Goal: Task Accomplishment & Management: Use online tool/utility

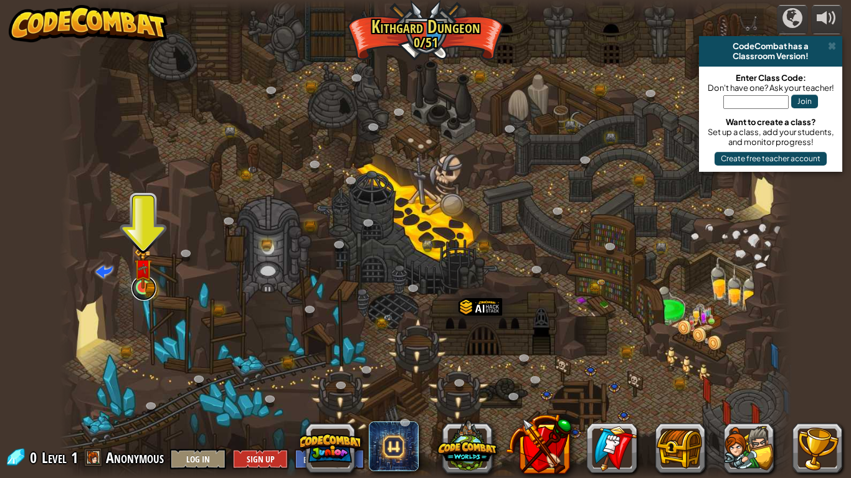
click at [131, 289] on link at bounding box center [143, 288] width 25 height 25
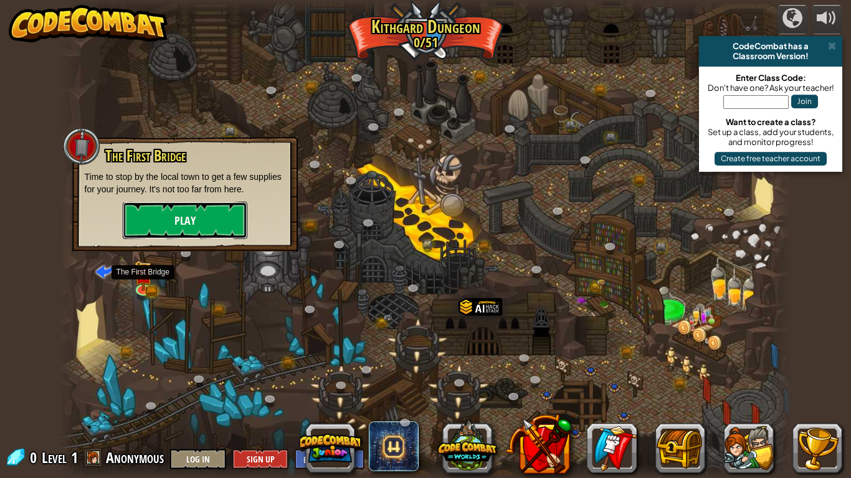
click at [143, 229] on button "Play" at bounding box center [185, 220] width 125 height 37
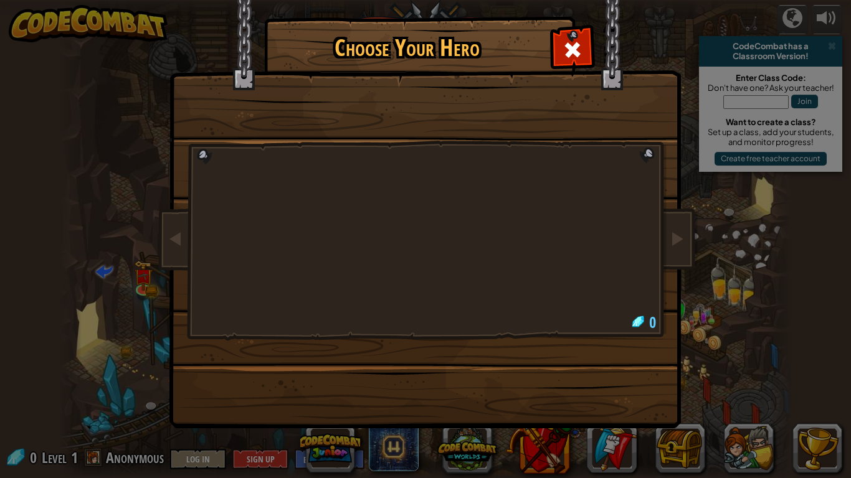
click at [138, 220] on div "Choose Your Hero 0" at bounding box center [425, 239] width 851 height 478
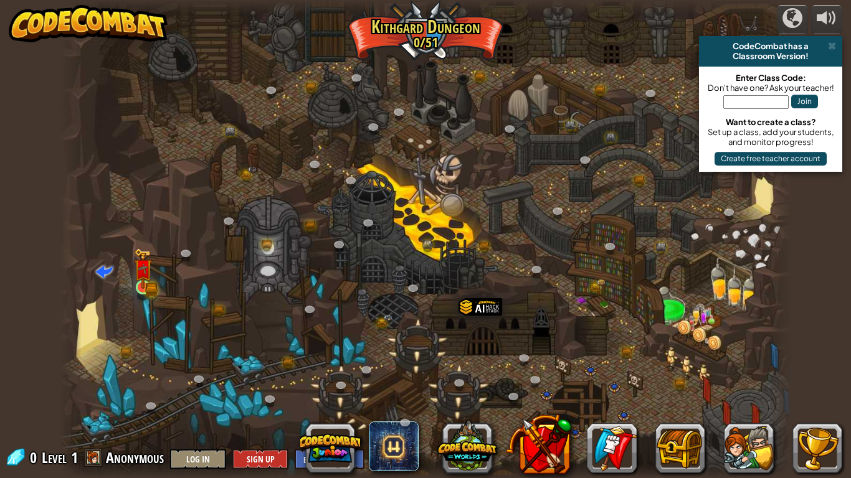
click at [140, 285] on img at bounding box center [143, 268] width 19 height 40
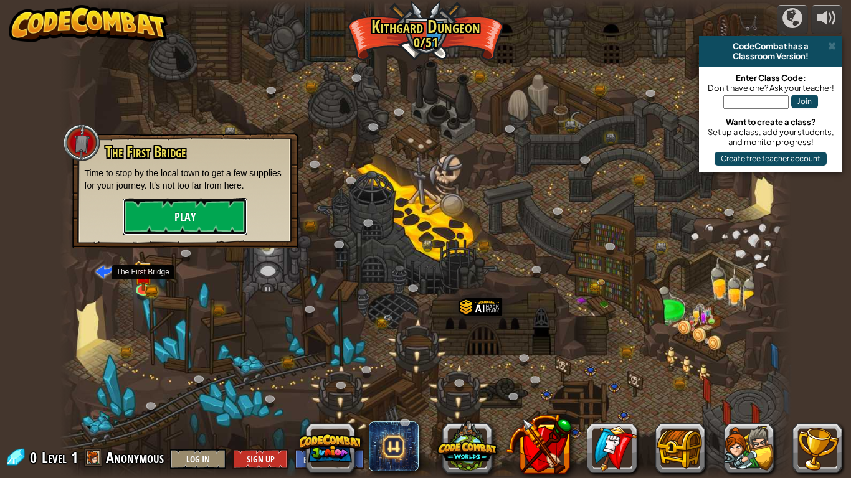
click at [148, 211] on button "Play" at bounding box center [185, 216] width 125 height 37
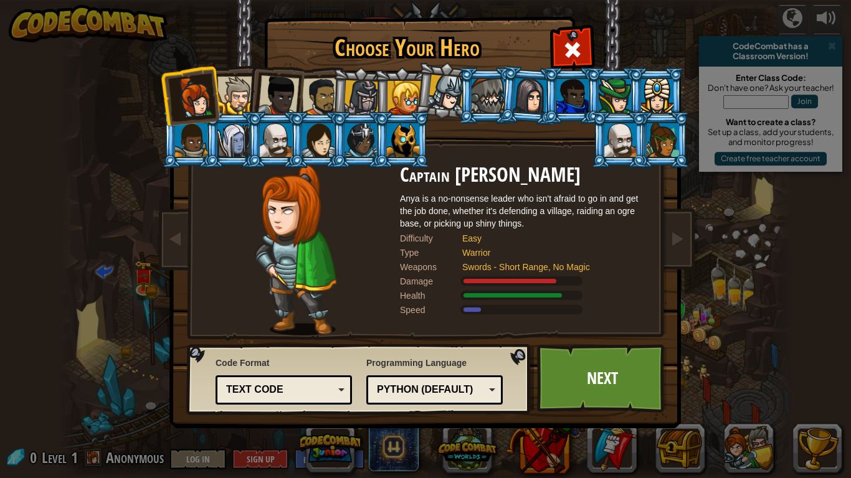
click at [483, 88] on div at bounding box center [487, 96] width 32 height 34
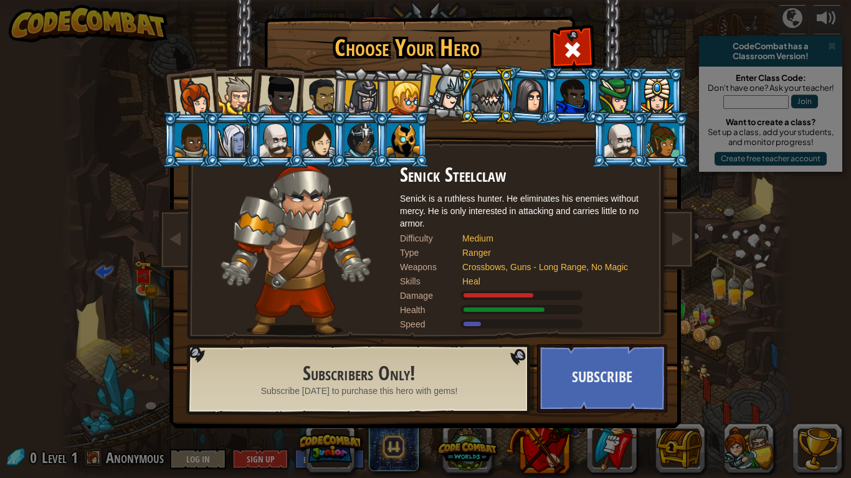
click at [234, 104] on div at bounding box center [236, 96] width 38 height 38
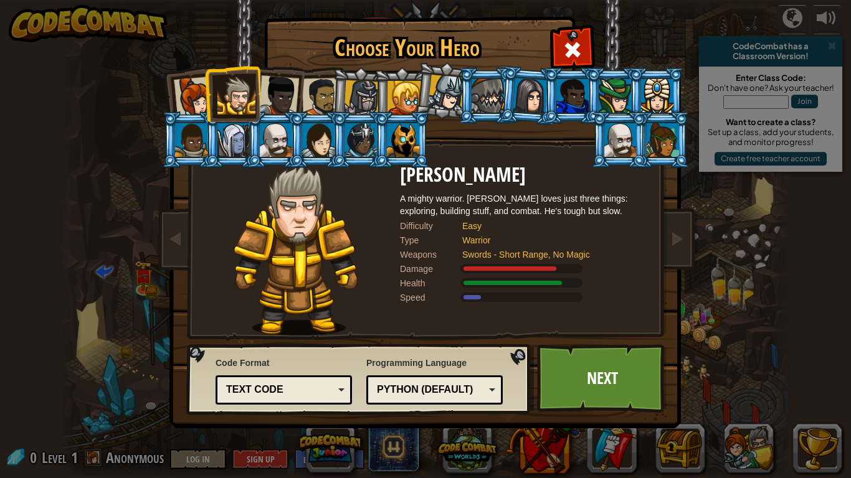
click at [293, 97] on div at bounding box center [278, 95] width 41 height 41
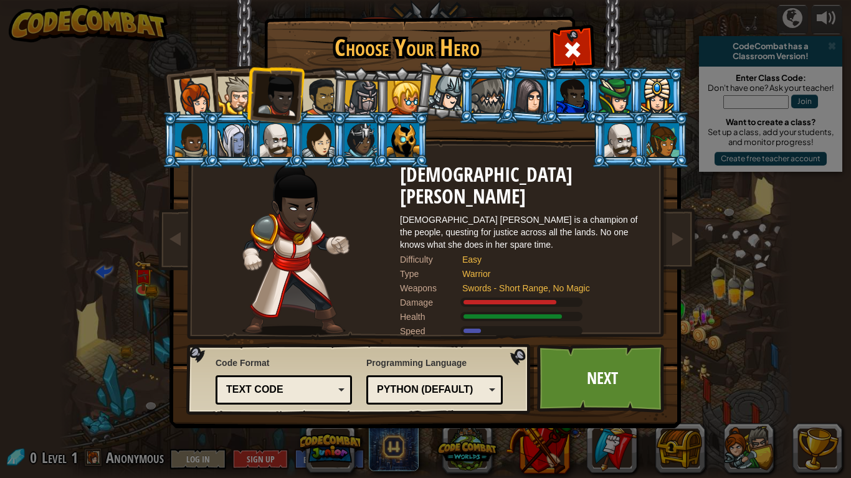
click at [336, 97] on li at bounding box center [359, 96] width 59 height 60
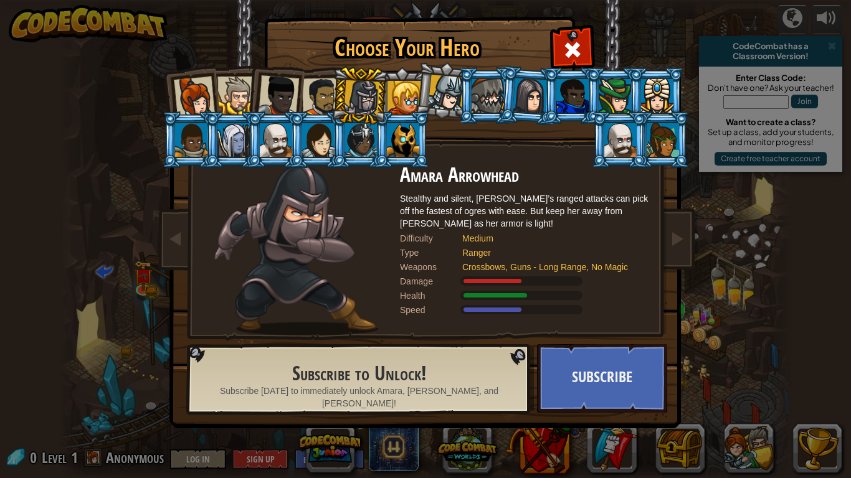
click at [390, 96] on div at bounding box center [404, 98] width 34 height 34
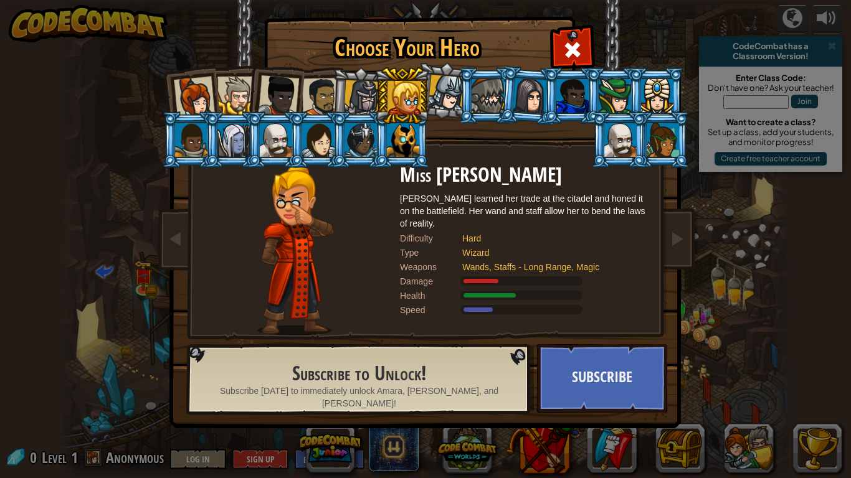
click at [365, 96] on div at bounding box center [362, 98] width 36 height 36
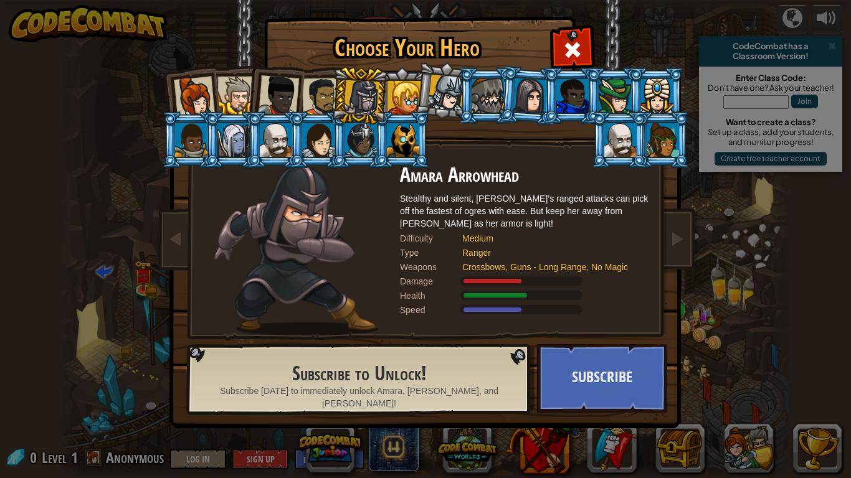
click at [480, 105] on div at bounding box center [487, 96] width 32 height 34
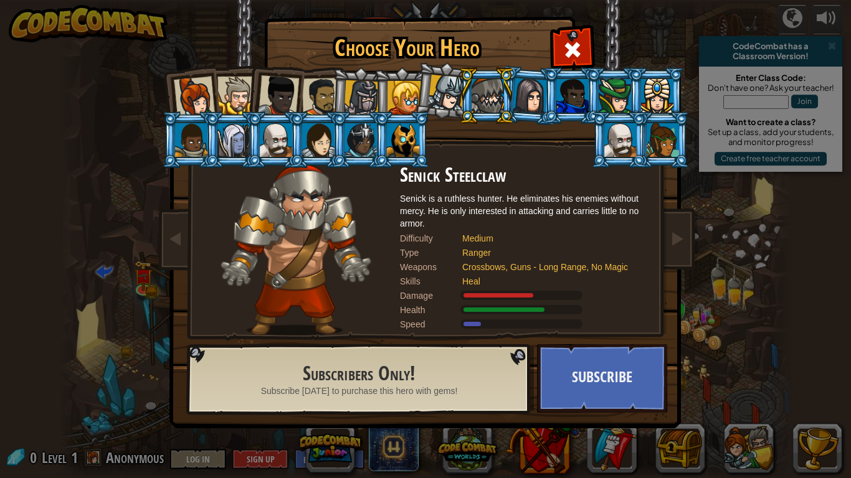
click at [533, 91] on div at bounding box center [530, 96] width 35 height 36
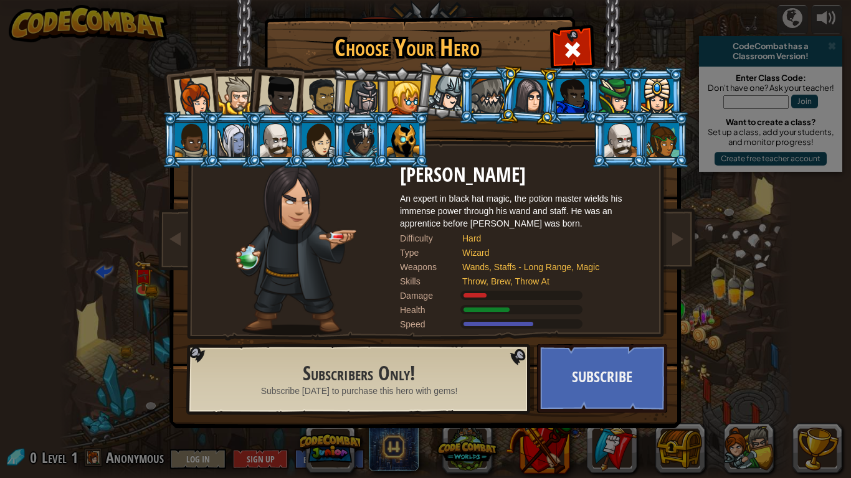
click at [577, 100] on div at bounding box center [572, 96] width 32 height 34
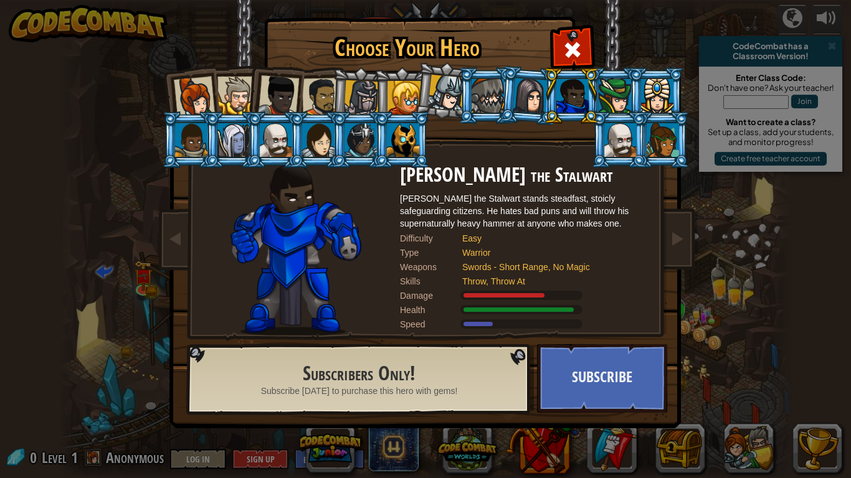
click at [615, 88] on div at bounding box center [615, 96] width 32 height 34
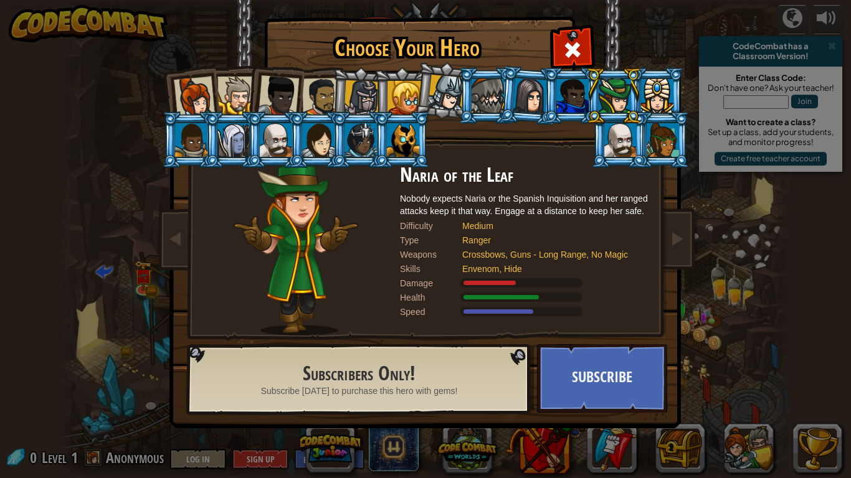
click at [658, 93] on div at bounding box center [657, 96] width 32 height 34
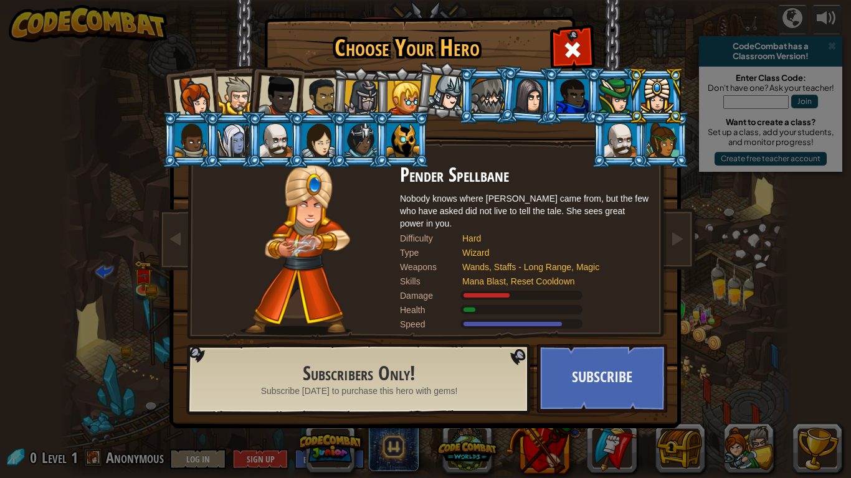
click at [661, 156] on div at bounding box center [662, 140] width 32 height 34
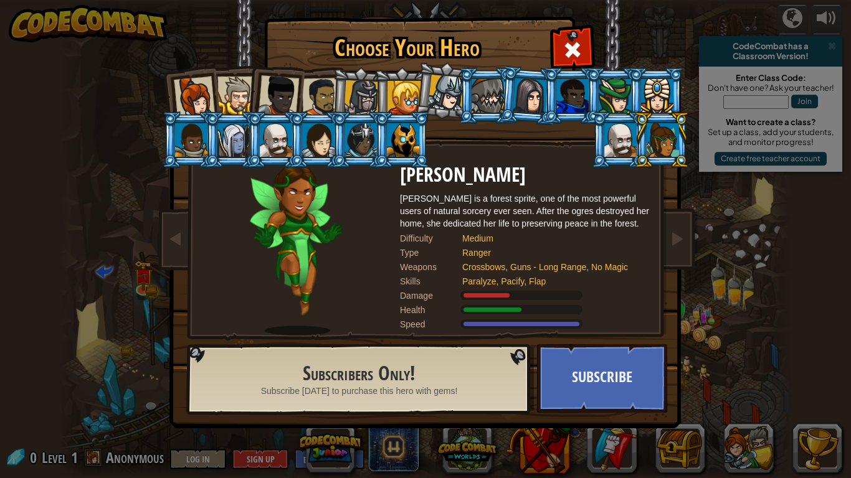
click at [610, 153] on div at bounding box center [620, 140] width 32 height 34
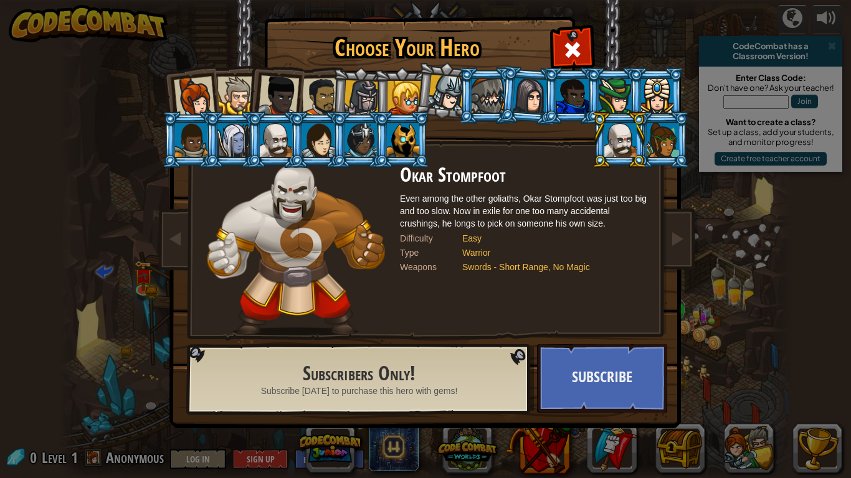
click at [194, 149] on div at bounding box center [191, 140] width 32 height 34
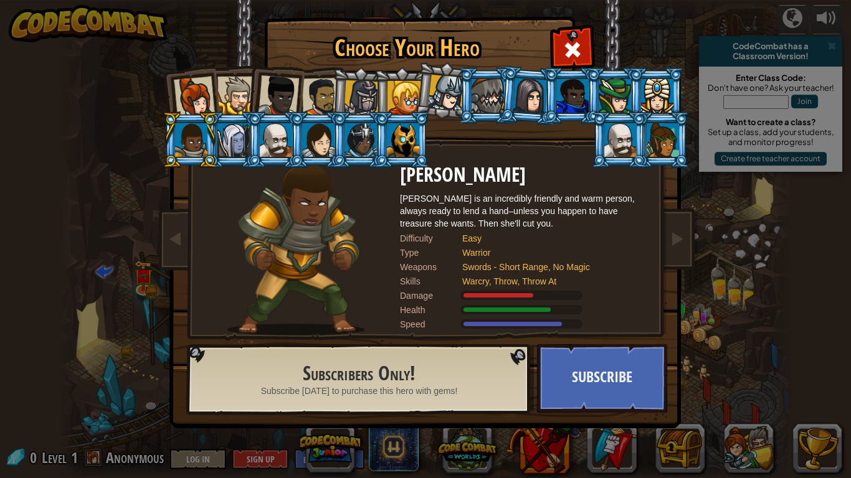
click at [233, 136] on div at bounding box center [233, 140] width 32 height 34
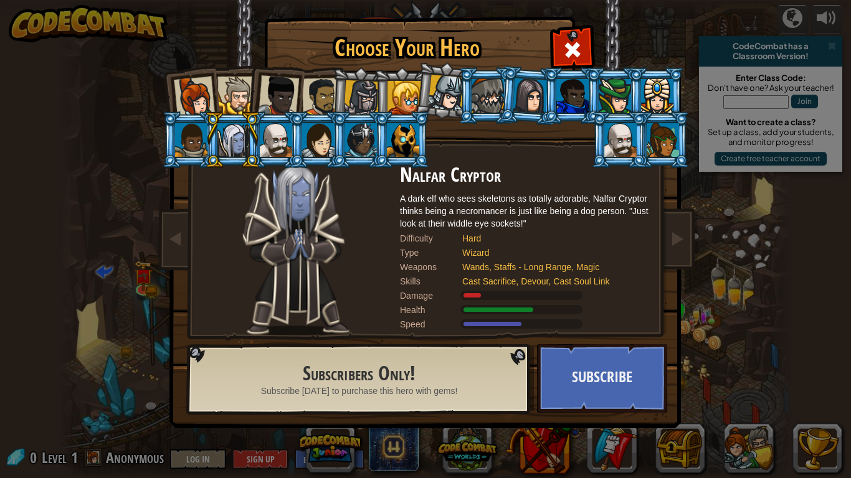
click at [281, 143] on div at bounding box center [276, 140] width 32 height 34
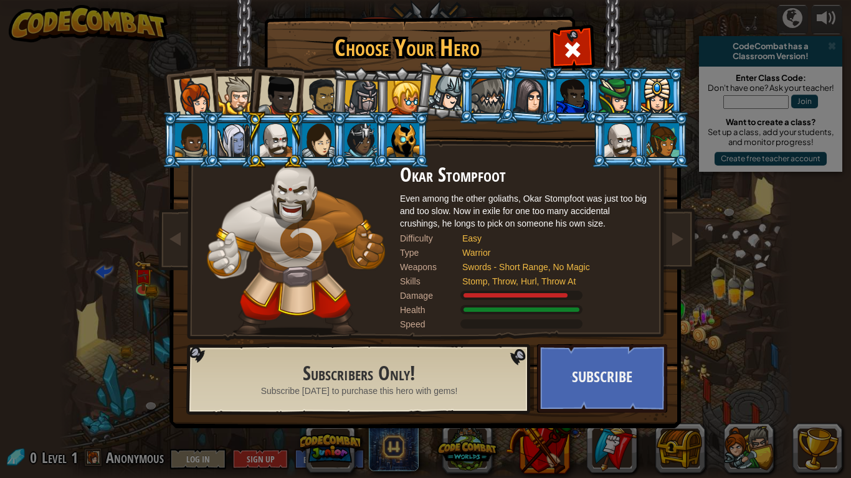
click at [315, 144] on div at bounding box center [318, 140] width 32 height 34
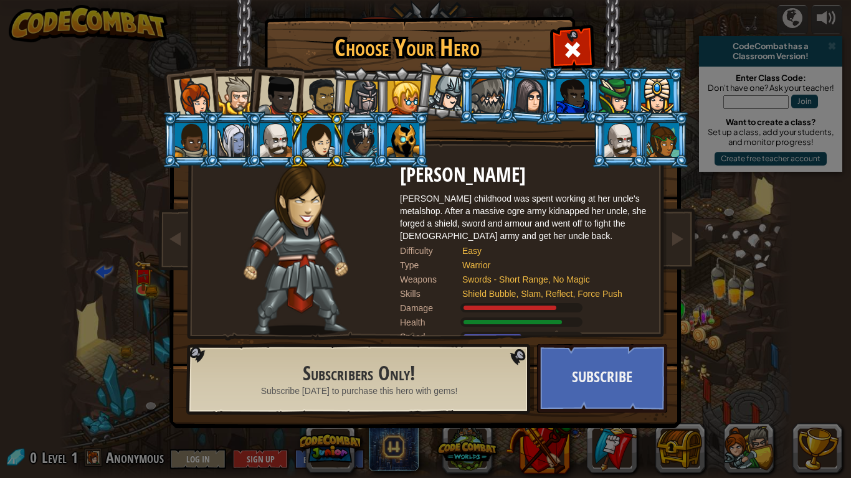
click at [190, 97] on div at bounding box center [194, 97] width 41 height 41
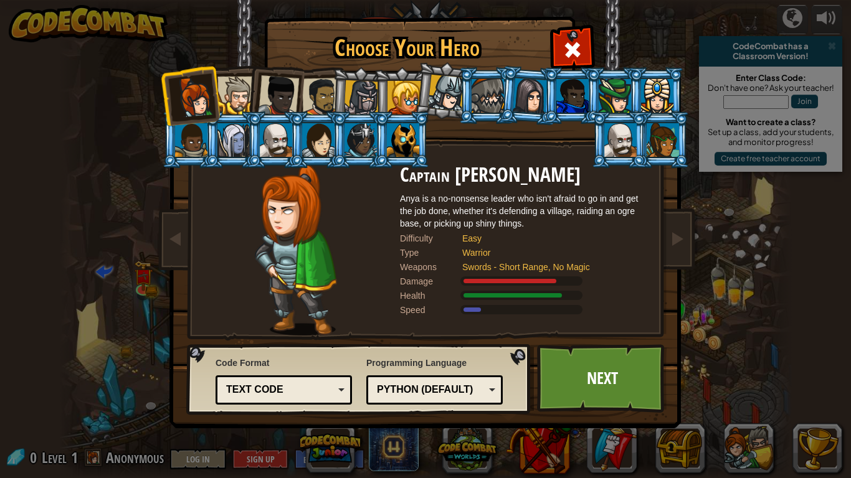
click at [229, 99] on div at bounding box center [236, 96] width 38 height 38
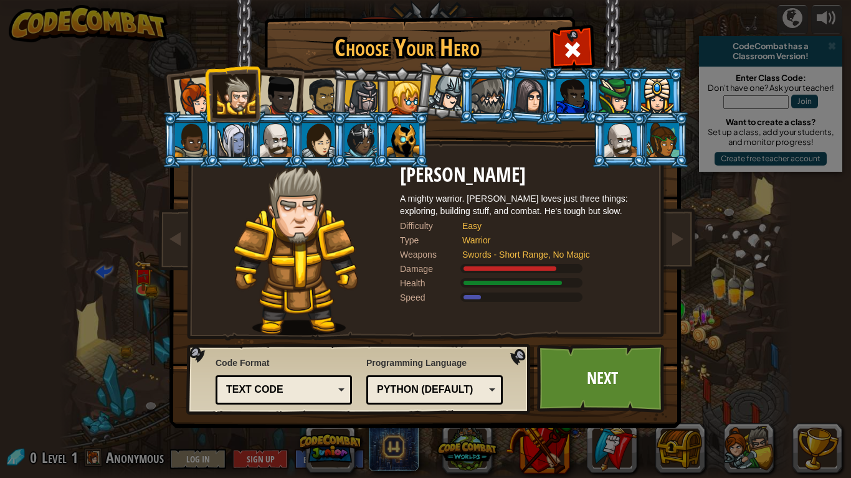
click at [278, 93] on div at bounding box center [278, 95] width 41 height 41
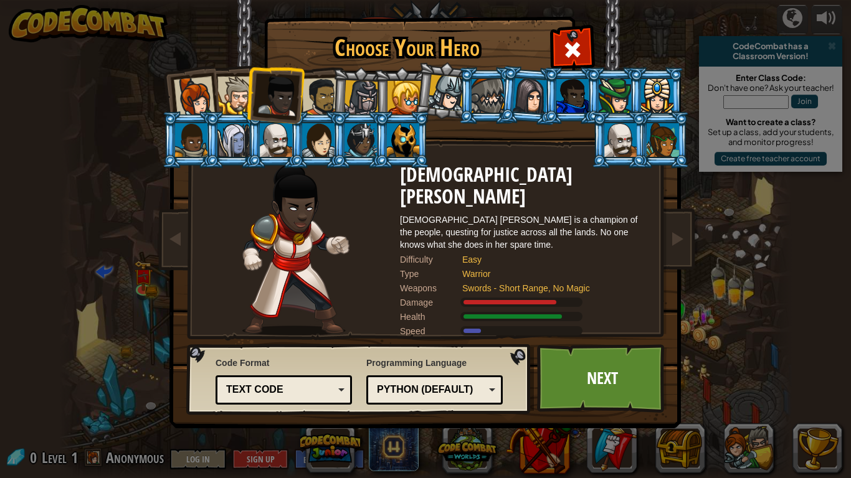
click at [313, 100] on div at bounding box center [321, 97] width 39 height 39
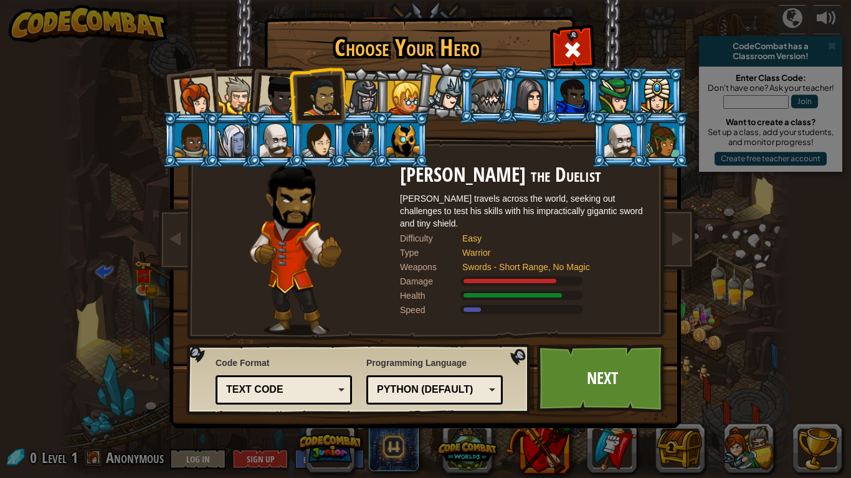
click at [306, 147] on div at bounding box center [318, 140] width 32 height 34
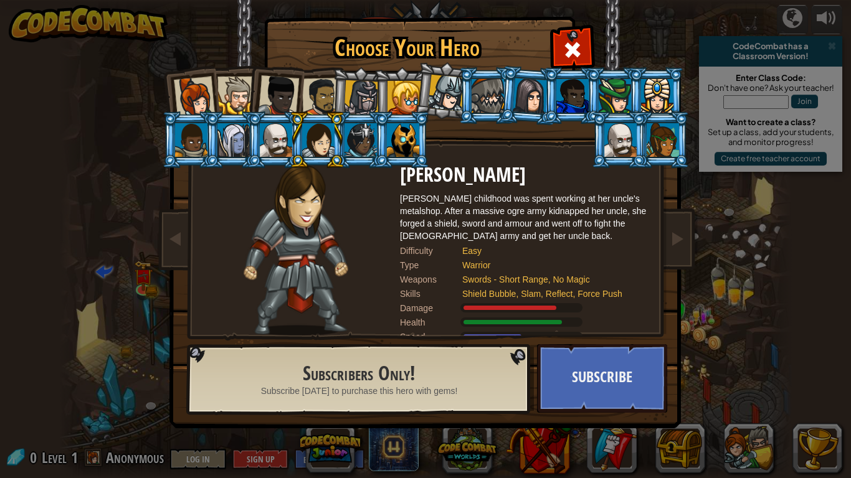
click at [310, 149] on div at bounding box center [318, 140] width 32 height 34
click at [187, 97] on div at bounding box center [194, 97] width 41 height 41
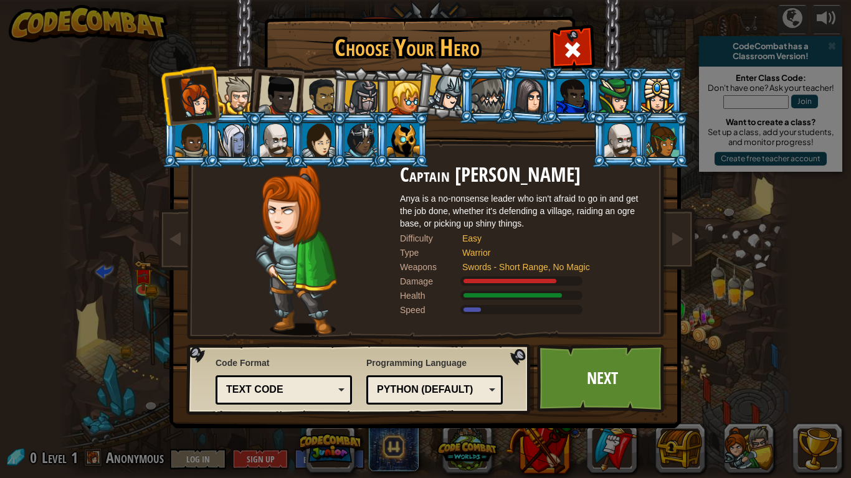
click at [234, 89] on div at bounding box center [236, 96] width 38 height 38
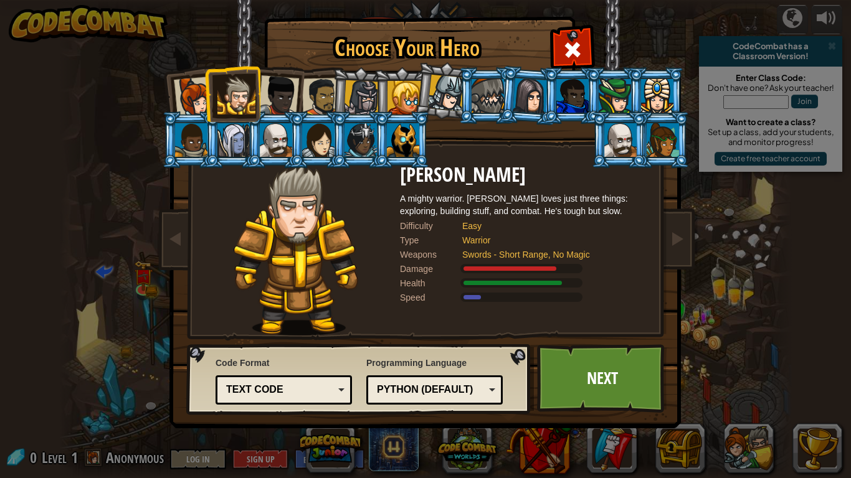
click at [283, 90] on div at bounding box center [278, 95] width 41 height 41
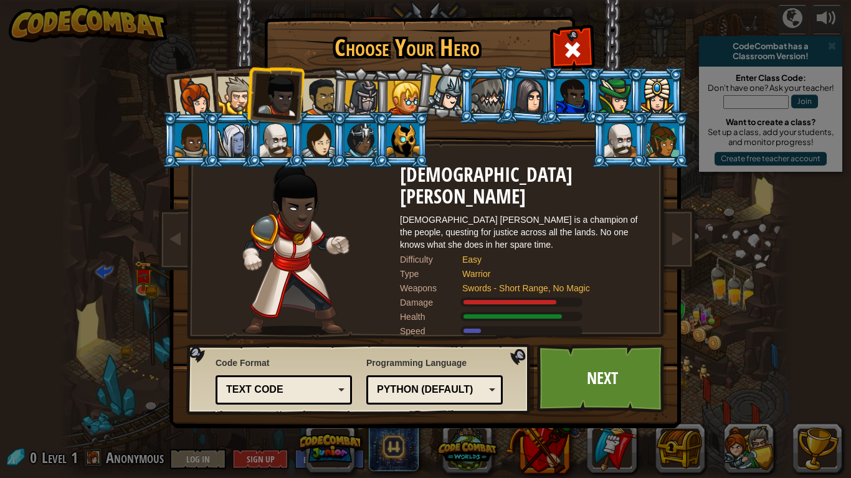
click at [315, 85] on div at bounding box center [321, 97] width 39 height 39
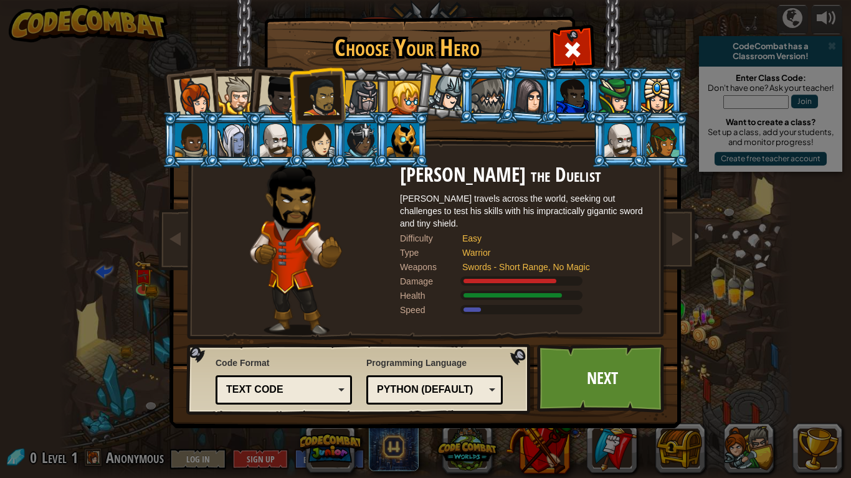
click at [366, 82] on div at bounding box center [362, 98] width 36 height 36
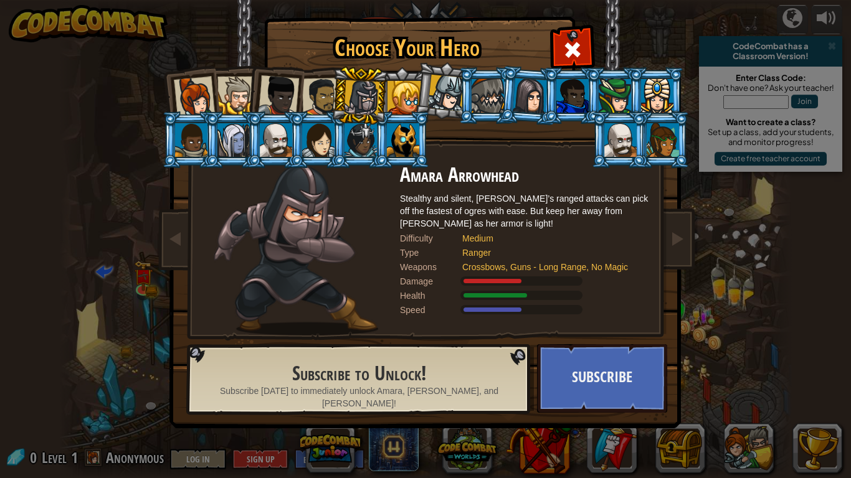
click at [326, 97] on div at bounding box center [321, 97] width 39 height 39
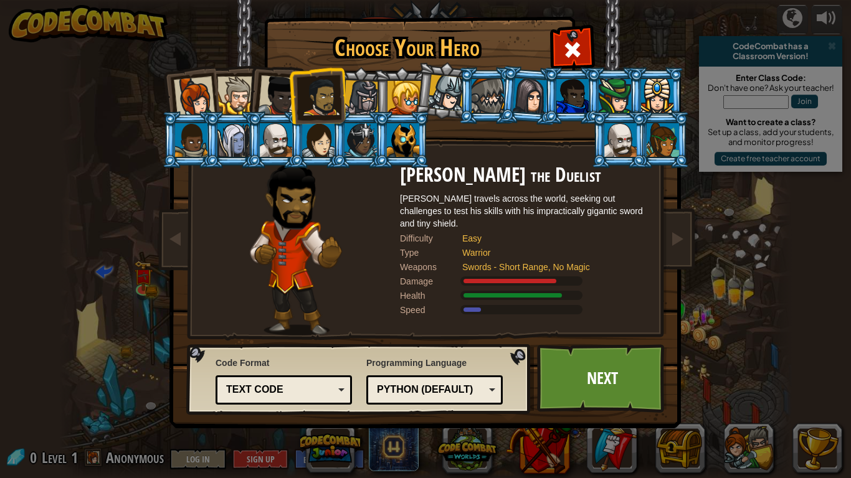
click at [272, 86] on div at bounding box center [278, 95] width 41 height 41
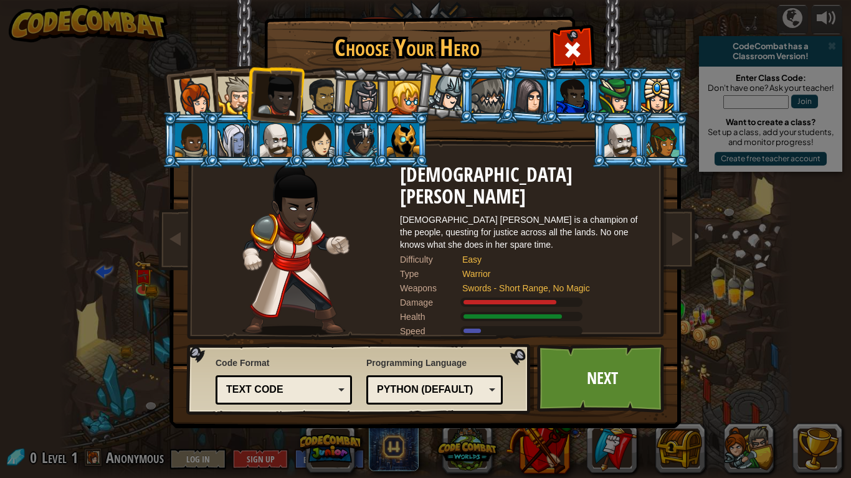
click at [233, 87] on div at bounding box center [236, 96] width 38 height 38
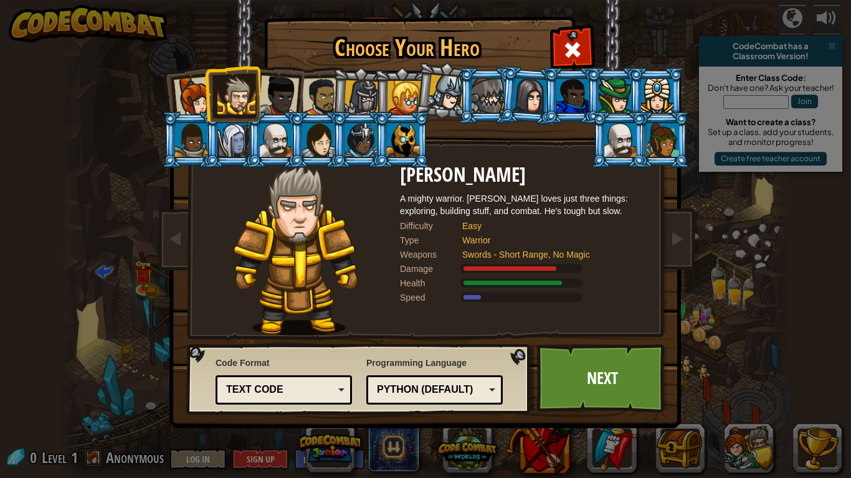
click at [212, 96] on li at bounding box center [232, 93] width 56 height 57
click at [192, 97] on div at bounding box center [194, 97] width 41 height 41
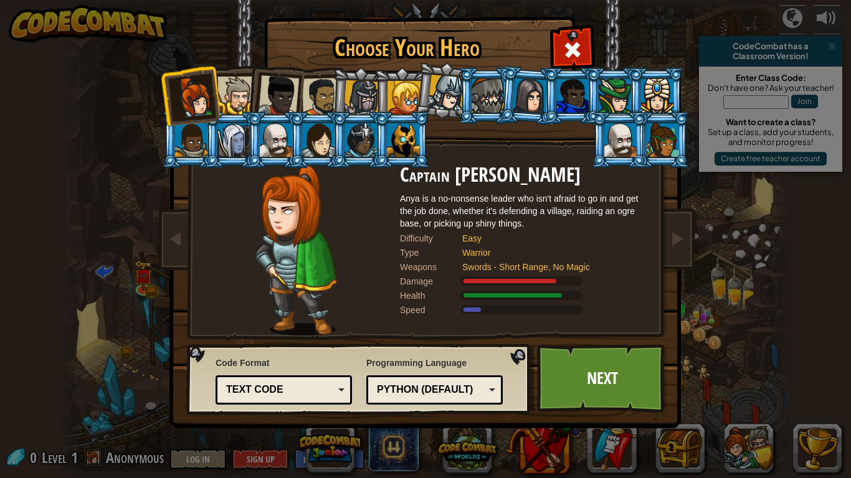
click at [222, 93] on div at bounding box center [236, 96] width 38 height 38
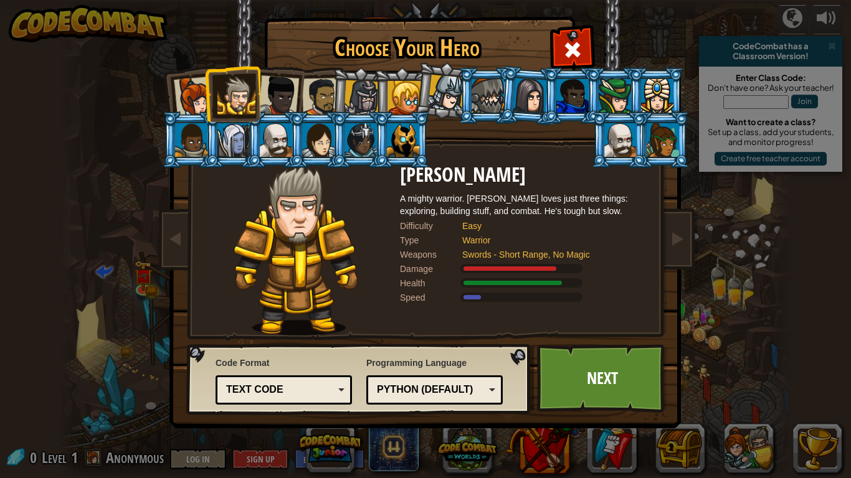
click at [194, 87] on div at bounding box center [194, 97] width 41 height 41
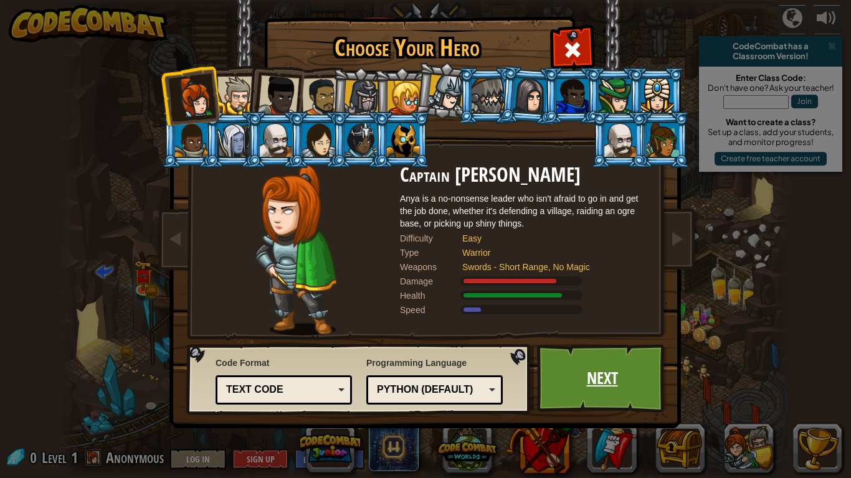
click at [603, 360] on link "Next" at bounding box center [602, 378] width 130 height 69
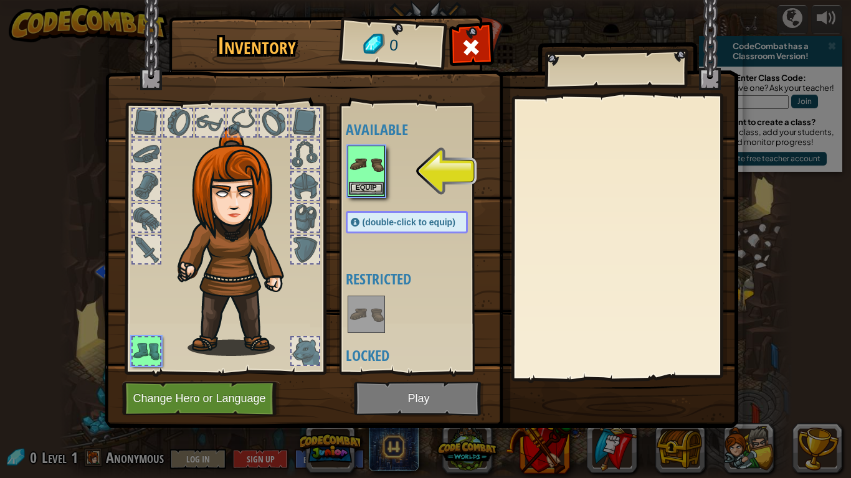
click at [369, 163] on img at bounding box center [366, 164] width 35 height 35
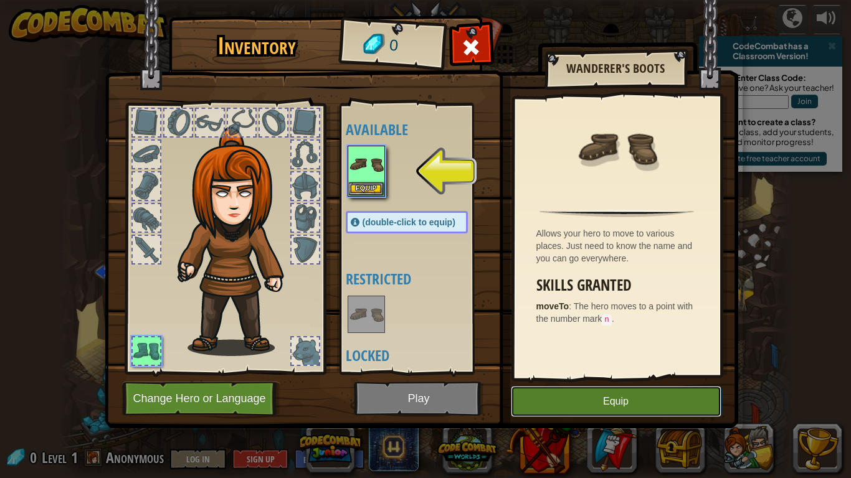
click at [680, 402] on button "Equip" at bounding box center [616, 401] width 211 height 31
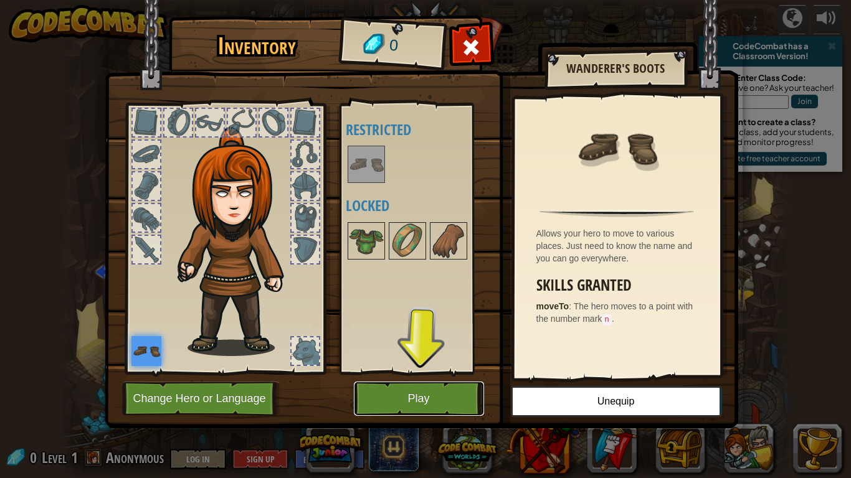
click at [394, 399] on button "Play" at bounding box center [419, 399] width 130 height 34
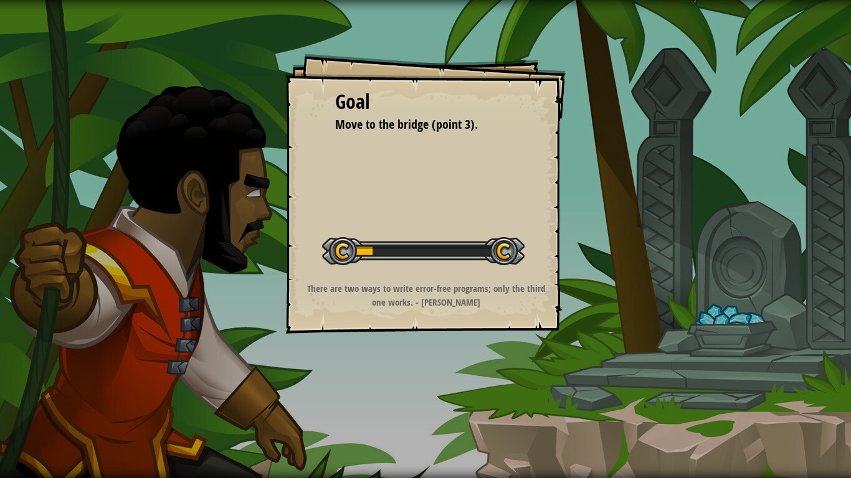
click at [755, 386] on div "Goal Move to the bridge (point 3). Start Level Error loading from server. Try r…" at bounding box center [425, 239] width 851 height 478
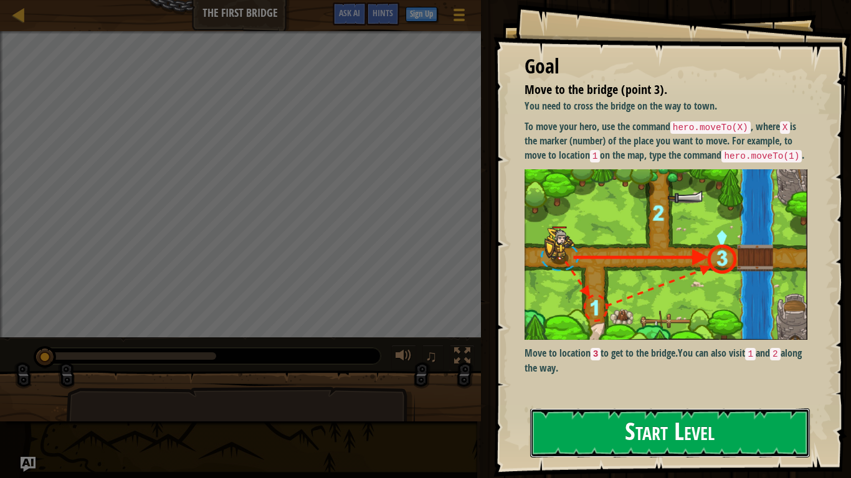
click at [726, 409] on button "Start Level" at bounding box center [670, 433] width 280 height 49
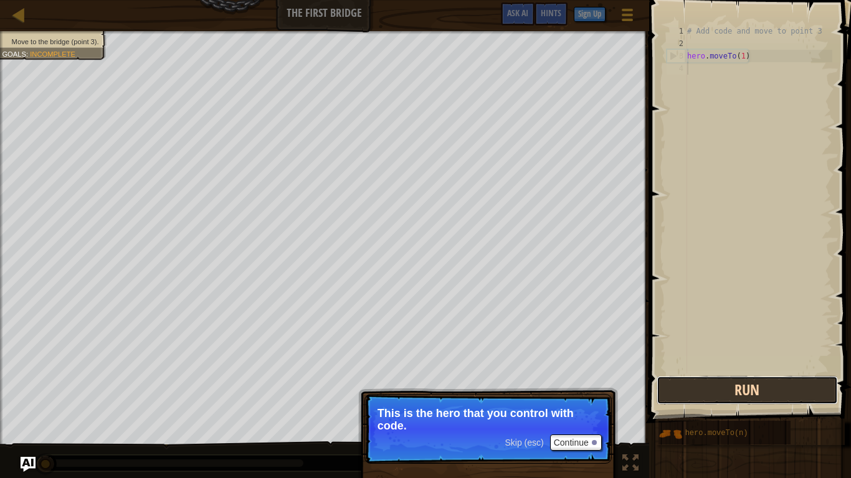
click at [798, 379] on button "Run" at bounding box center [746, 390] width 181 height 29
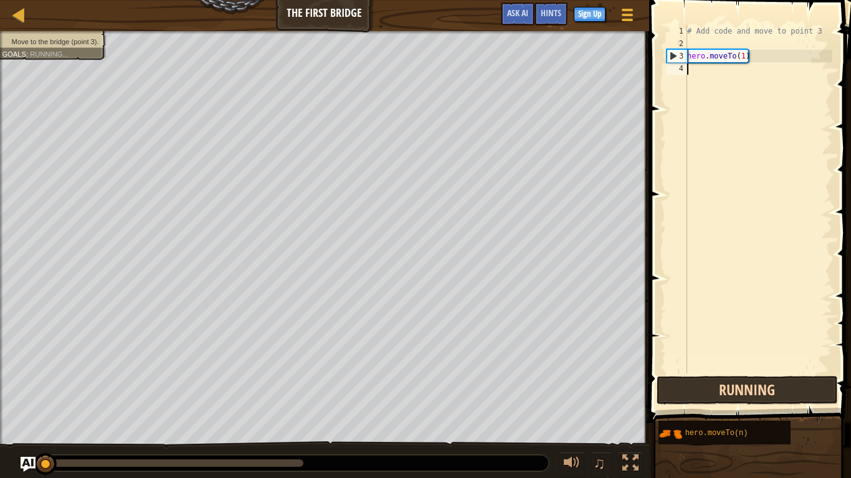
scroll to position [6, 0]
click at [784, 392] on button "Running" at bounding box center [746, 390] width 181 height 29
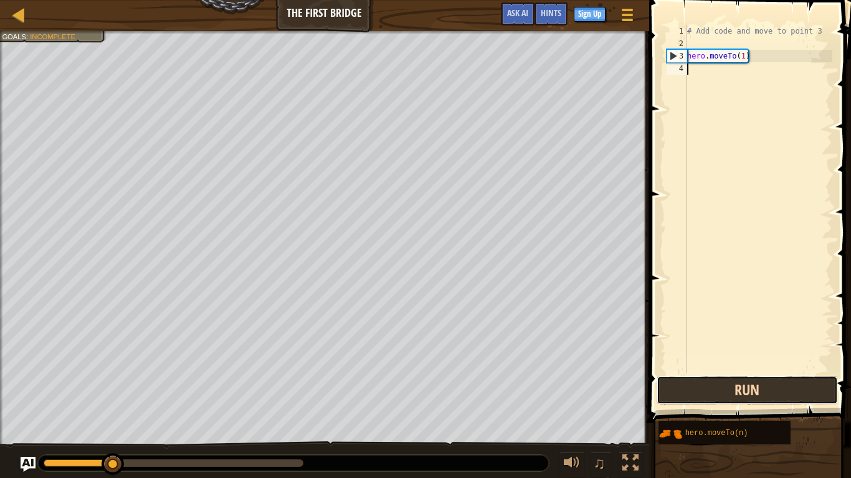
click at [790, 388] on button "Run" at bounding box center [746, 390] width 181 height 29
click at [795, 384] on button "Run" at bounding box center [746, 390] width 181 height 29
click at [788, 390] on button "Run" at bounding box center [746, 390] width 181 height 29
click at [795, 382] on button "Running" at bounding box center [746, 390] width 181 height 29
click at [791, 390] on button "Run" at bounding box center [746, 390] width 181 height 29
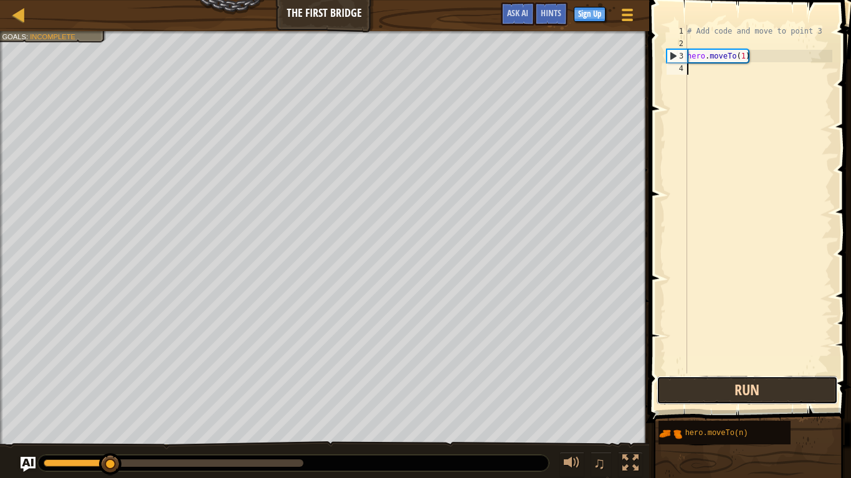
click at [796, 392] on button "Run" at bounding box center [746, 390] width 181 height 29
click at [788, 390] on button "Run" at bounding box center [746, 390] width 181 height 29
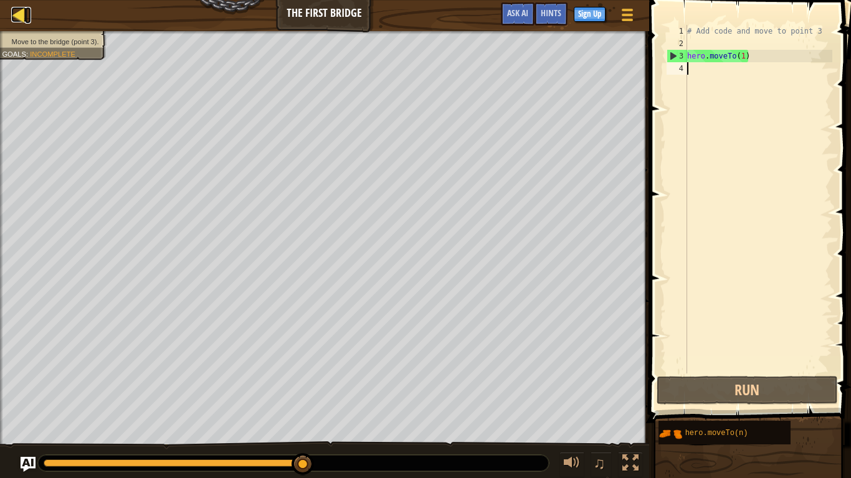
click at [15, 11] on div at bounding box center [19, 15] width 16 height 16
